Goal: Check status

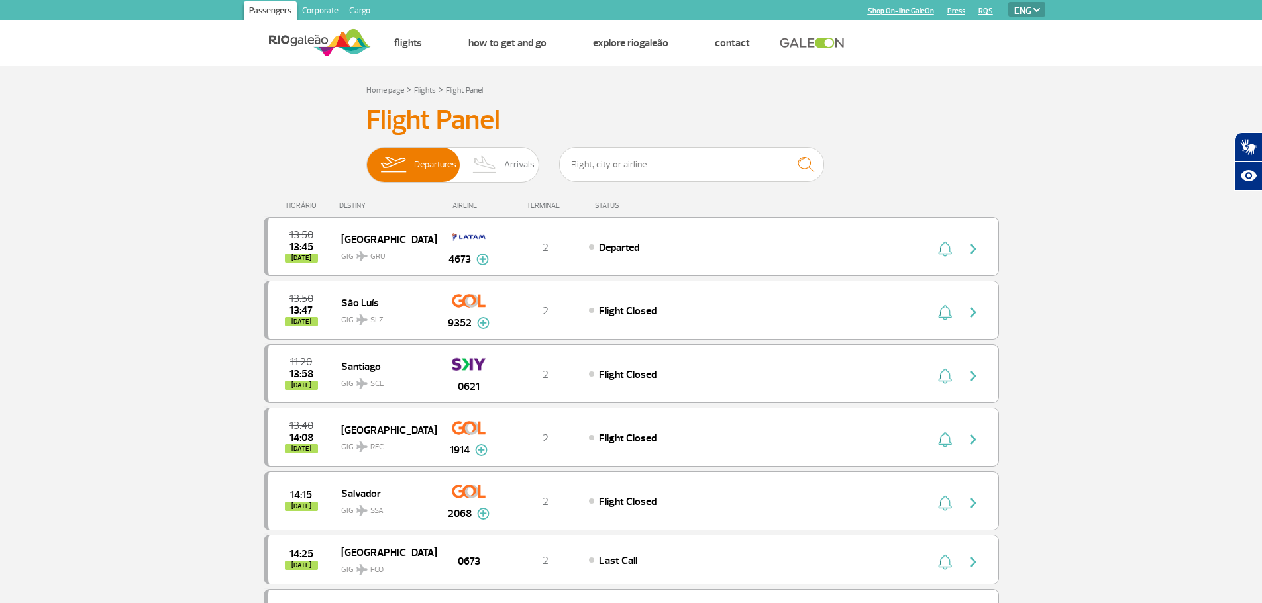
select select "en"
click at [493, 167] on img at bounding box center [485, 165] width 39 height 34
click at [366, 158] on input "Departures Arrivals" at bounding box center [366, 158] width 0 height 0
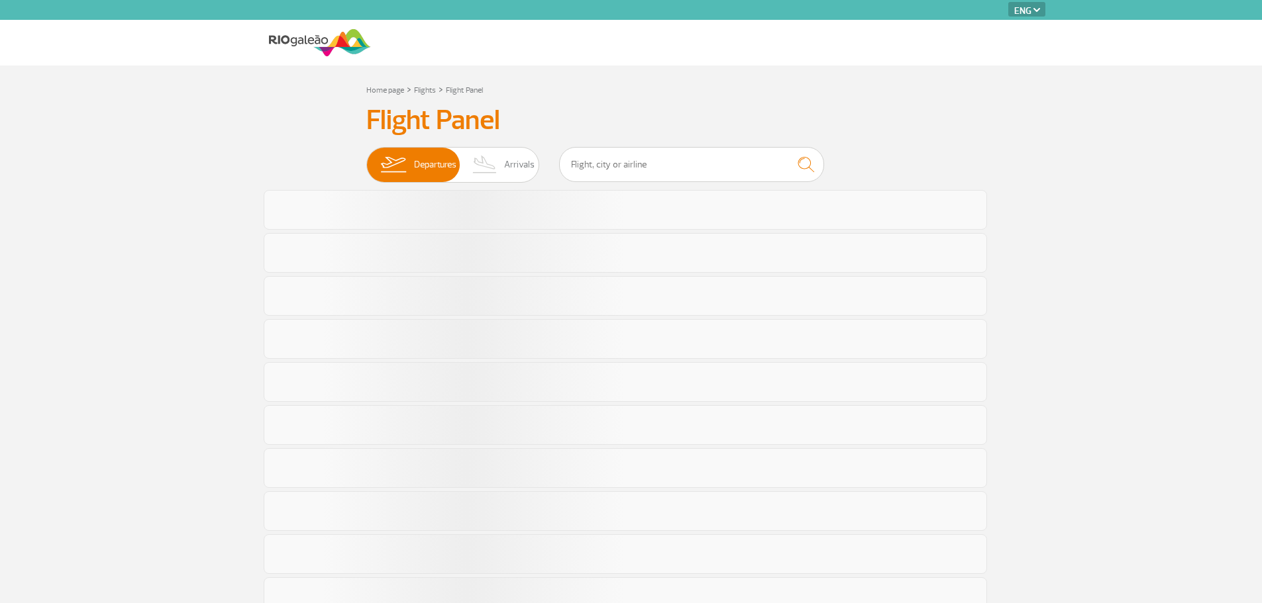
select select "en"
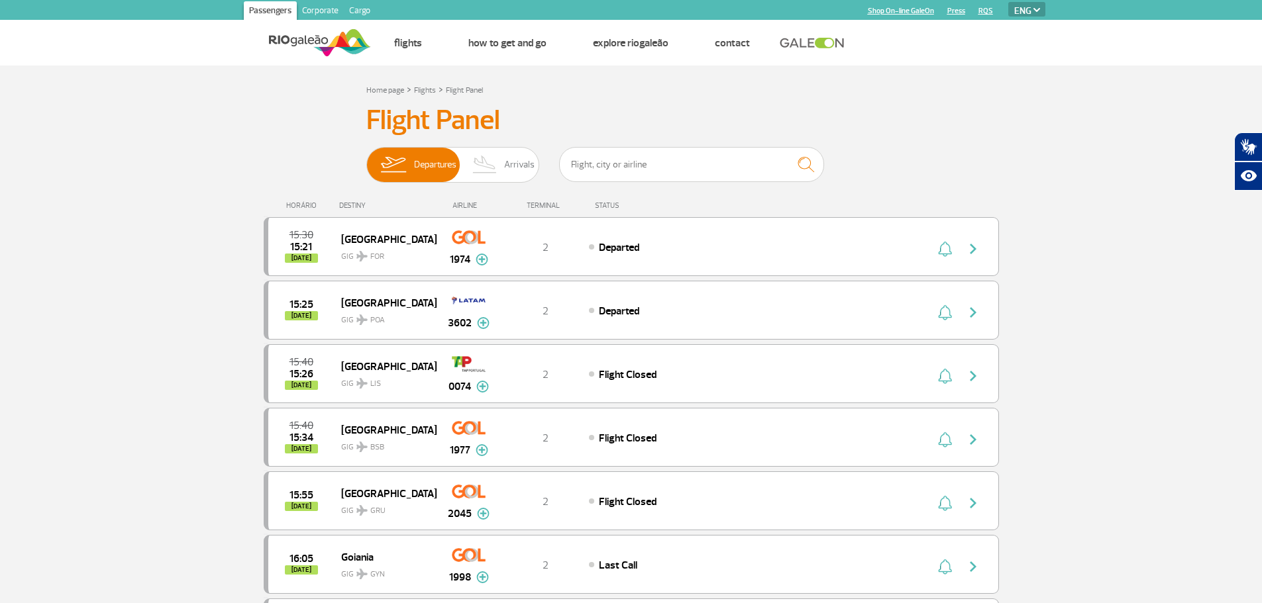
scroll to position [66, 0]
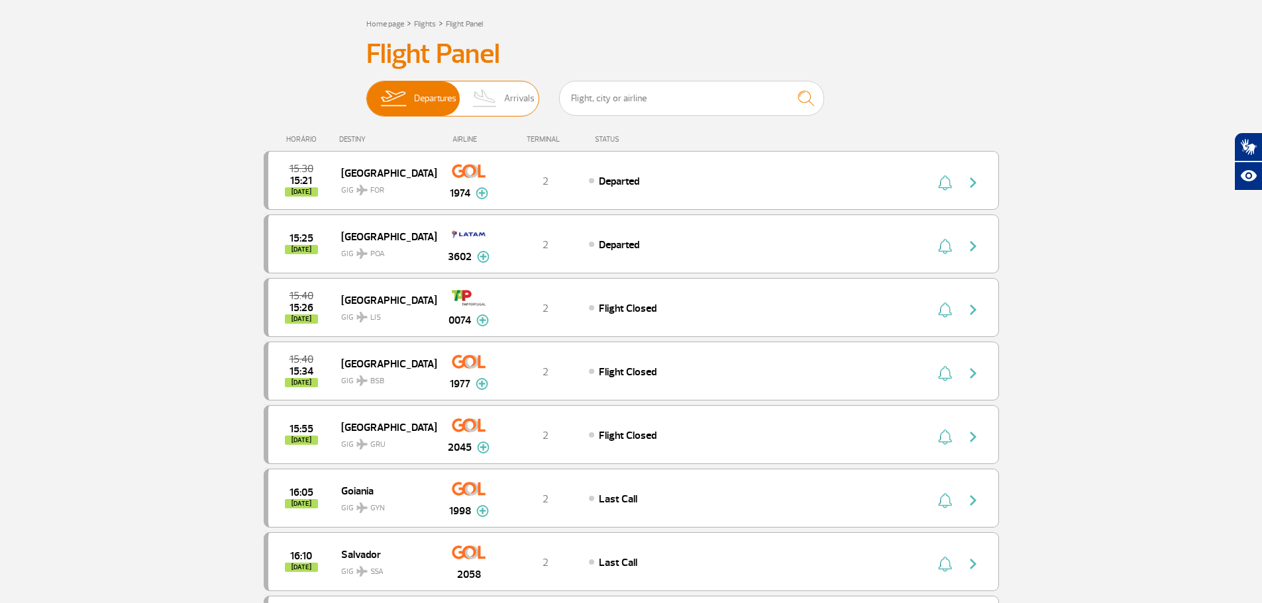
click at [499, 109] on img at bounding box center [485, 98] width 39 height 34
click at [366, 92] on input "Departures Arrivals" at bounding box center [366, 92] width 0 height 0
